Goal: Task Accomplishment & Management: Use online tool/utility

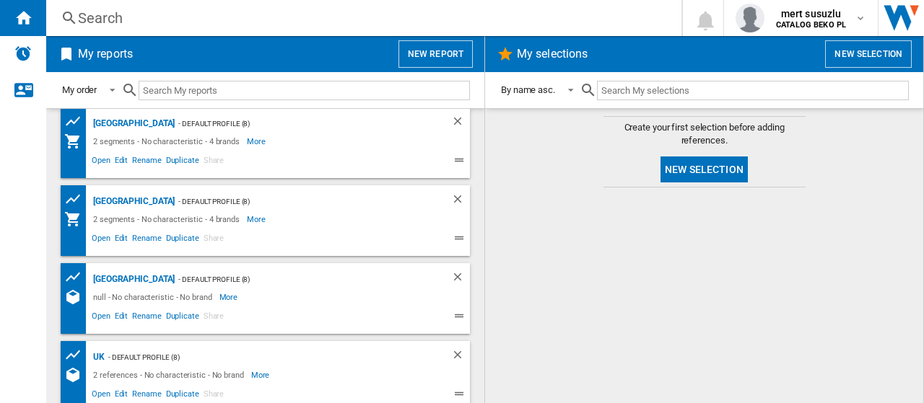
scroll to position [95, 0]
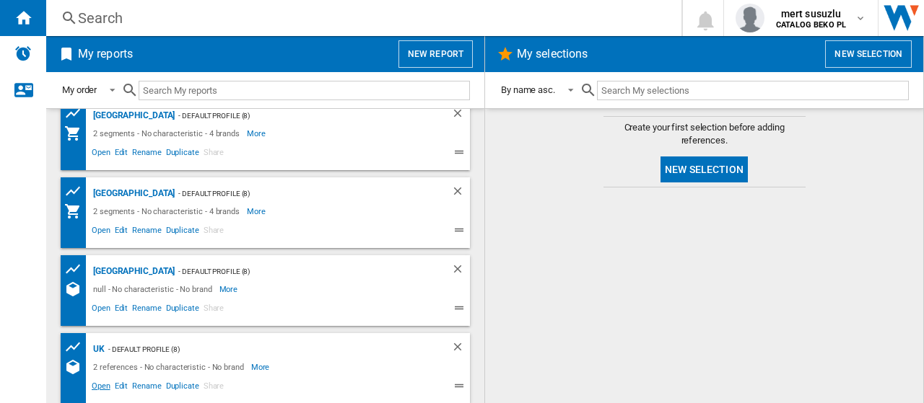
click at [98, 386] on span "Open" at bounding box center [100, 388] width 23 height 17
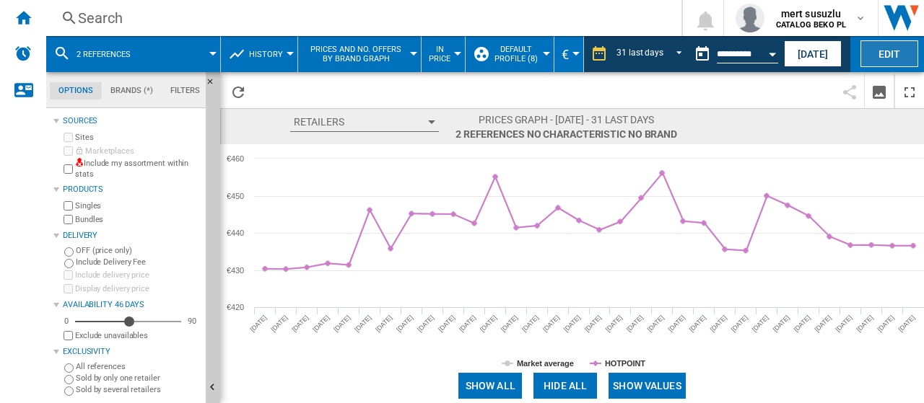
click at [898, 53] on button "Edit" at bounding box center [889, 53] width 58 height 27
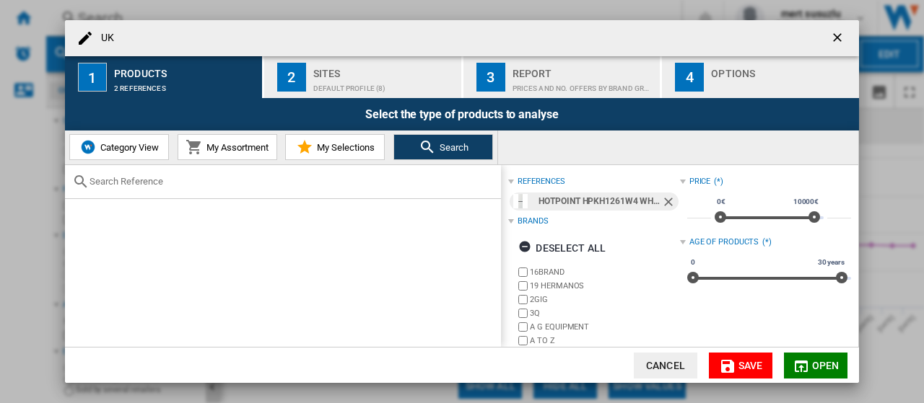
click at [267, 176] on input "text" at bounding box center [291, 181] width 404 height 11
paste input "HPK 26362 XP5UK"
click at [662, 199] on ng-md-icon "Remove" at bounding box center [669, 203] width 17 height 17
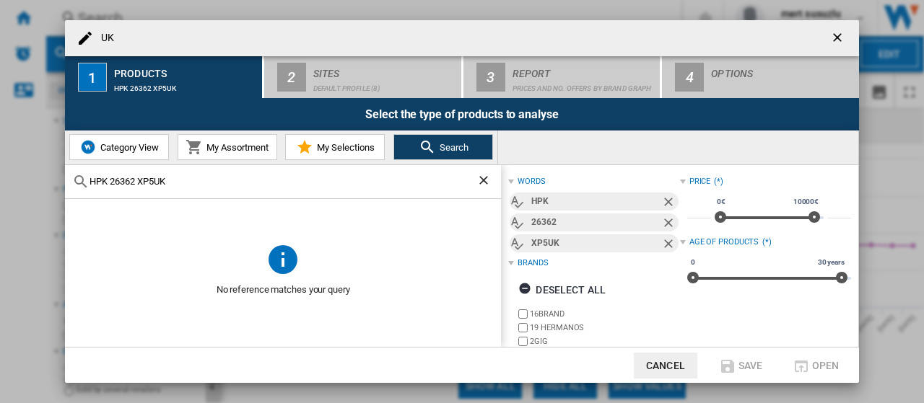
click at [317, 183] on input "HPK 26362 XP5UK" at bounding box center [282, 181] width 387 height 11
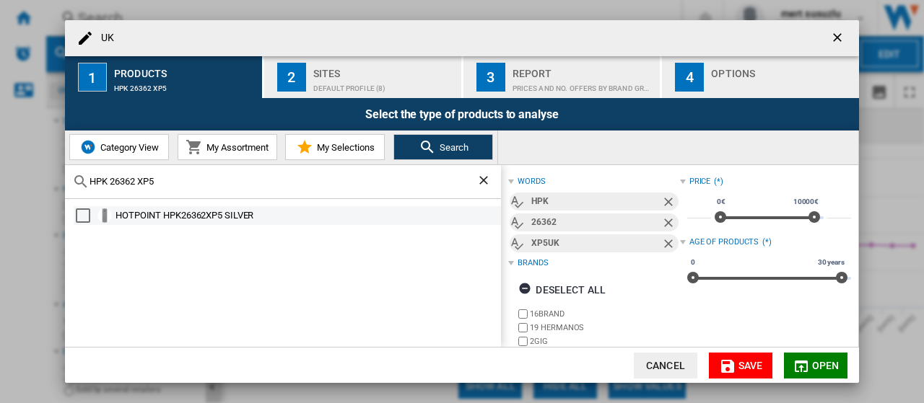
type input "HPK 26362 XP5"
click at [202, 214] on div "HOTPOINT HPK26362XP5 SILVER" at bounding box center [306, 216] width 383 height 14
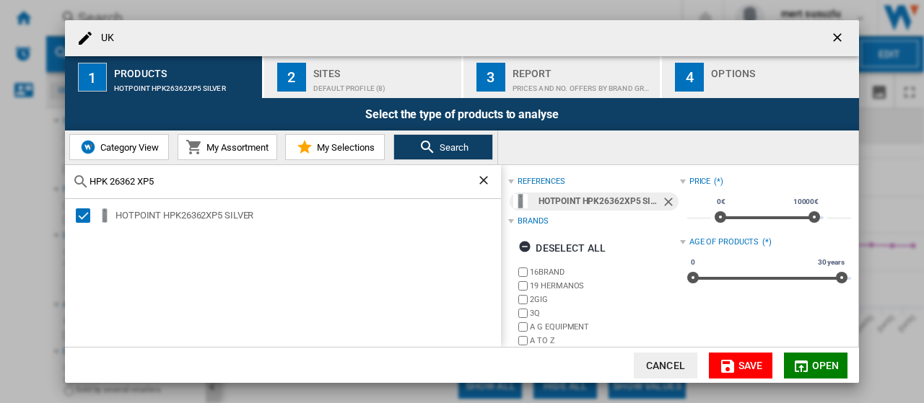
click at [821, 364] on span "Open" at bounding box center [825, 366] width 27 height 12
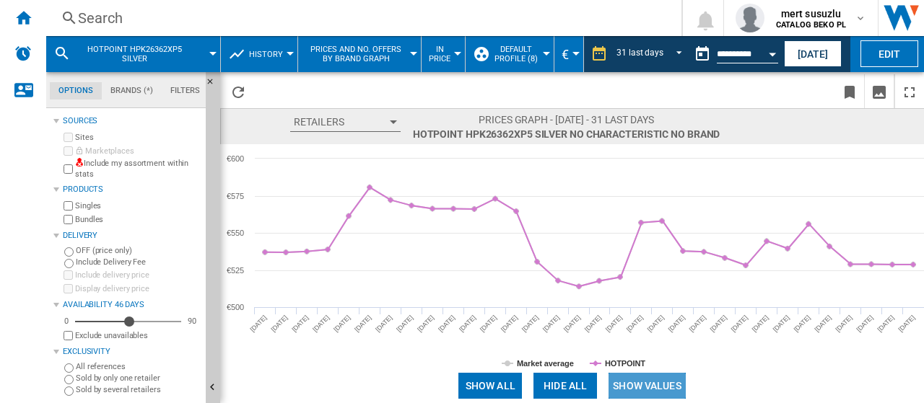
click at [660, 389] on button "Show values" at bounding box center [646, 386] width 77 height 26
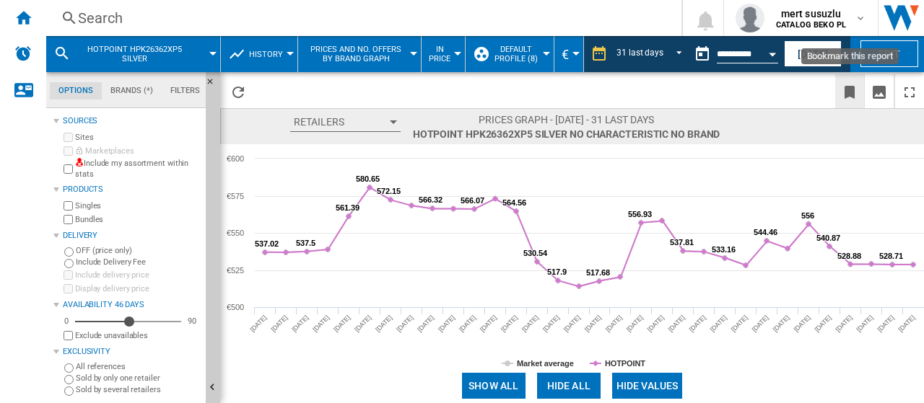
click at [846, 93] on ng-md-icon "Bookmark this report" at bounding box center [849, 92] width 17 height 17
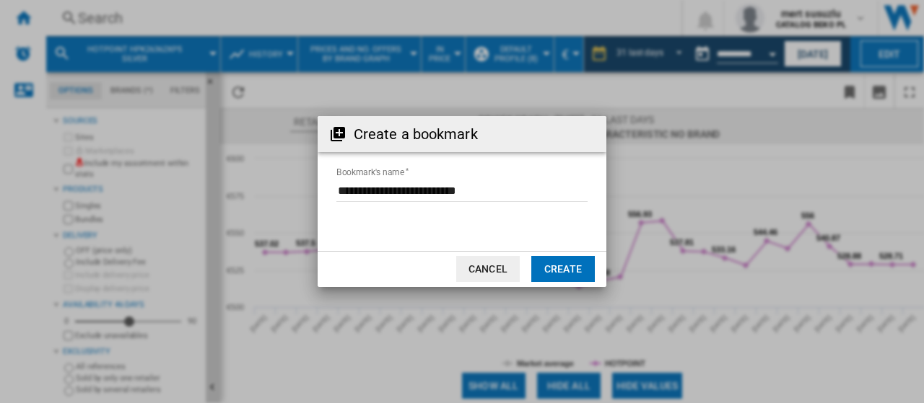
click at [497, 275] on button "Cancel" at bounding box center [488, 269] width 64 height 26
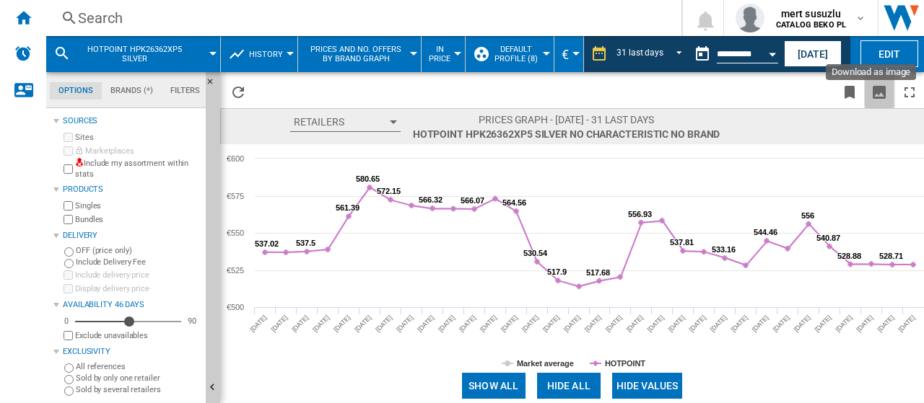
click at [875, 93] on ng-md-icon "Download as image" at bounding box center [878, 92] width 17 height 17
